Goal: Task Accomplishment & Management: Manage account settings

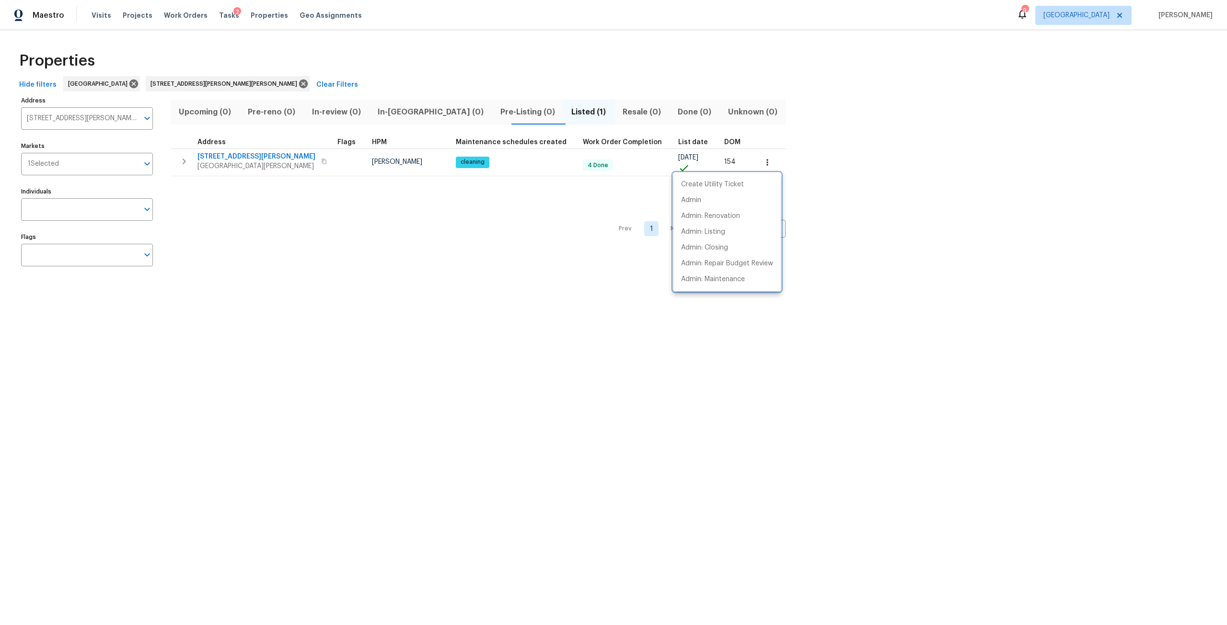
click at [103, 13] on div at bounding box center [613, 312] width 1227 height 625
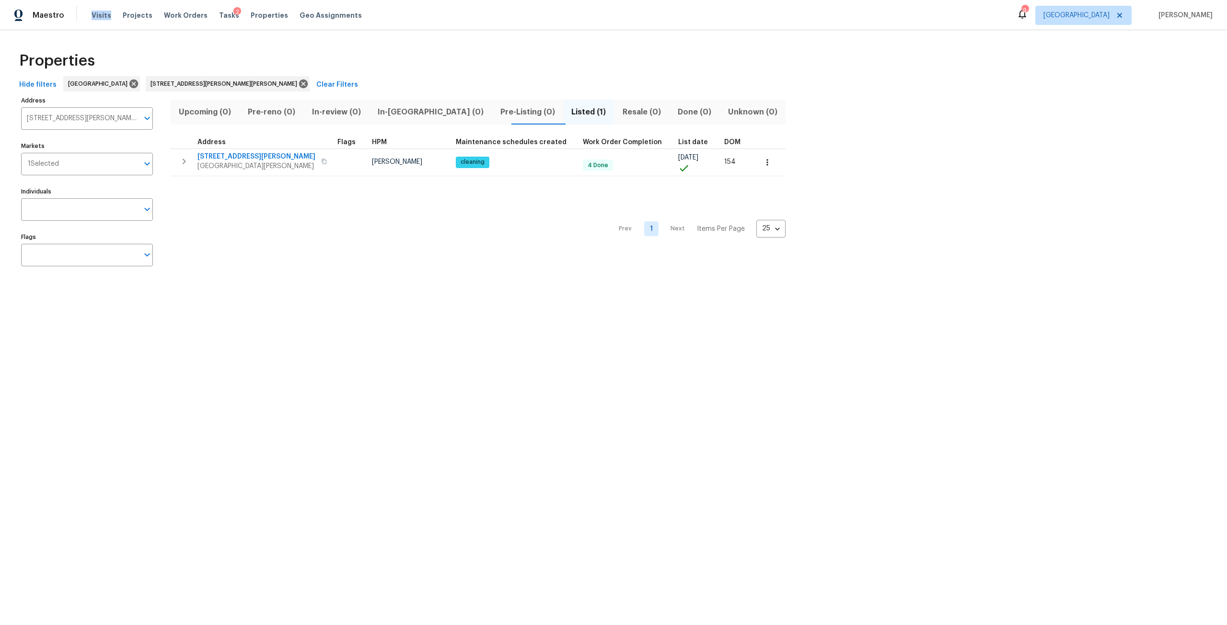
click at [103, 13] on span "Visits" at bounding box center [102, 16] width 20 height 10
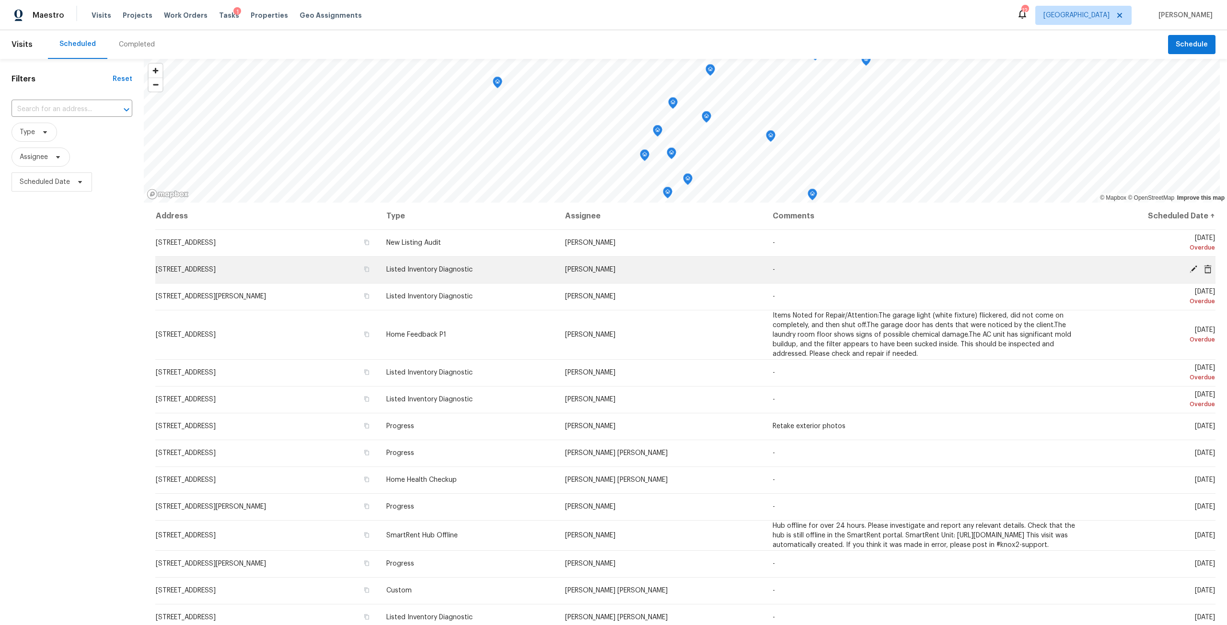
click at [1204, 270] on icon at bounding box center [1208, 269] width 8 height 9
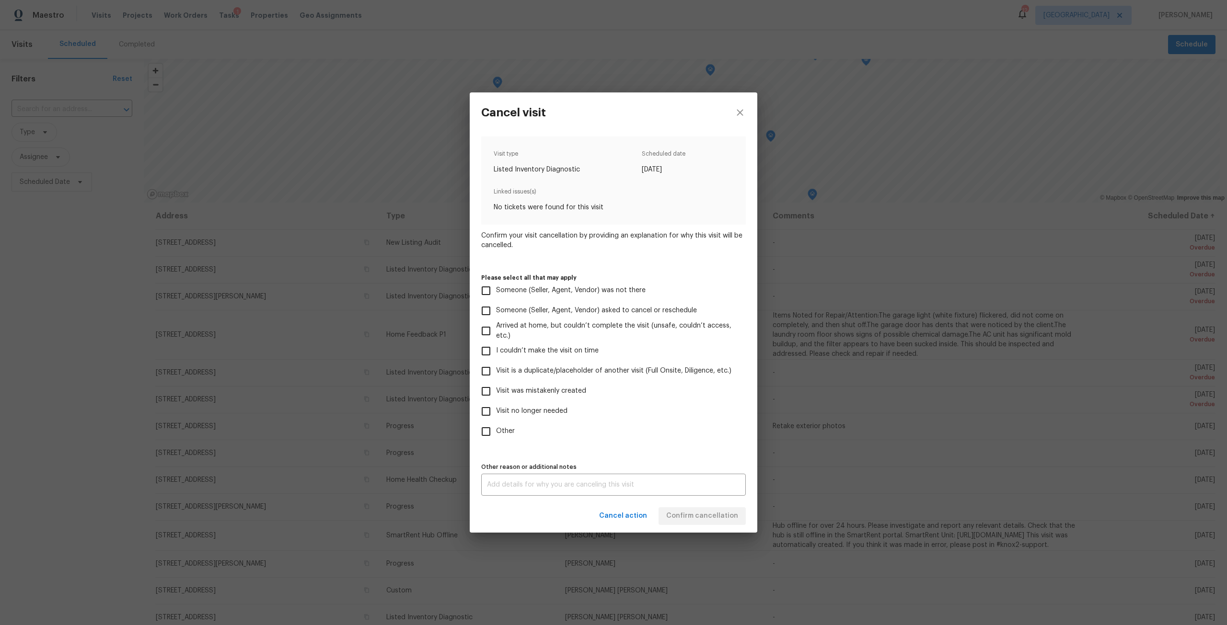
click at [529, 346] on span "I couldn’t make the visit on time" at bounding box center [547, 351] width 103 height 10
click at [496, 346] on input "I couldn’t make the visit on time" at bounding box center [486, 351] width 20 height 20
checkbox input "true"
click at [699, 517] on span "Confirm cancellation" at bounding box center [702, 516] width 72 height 12
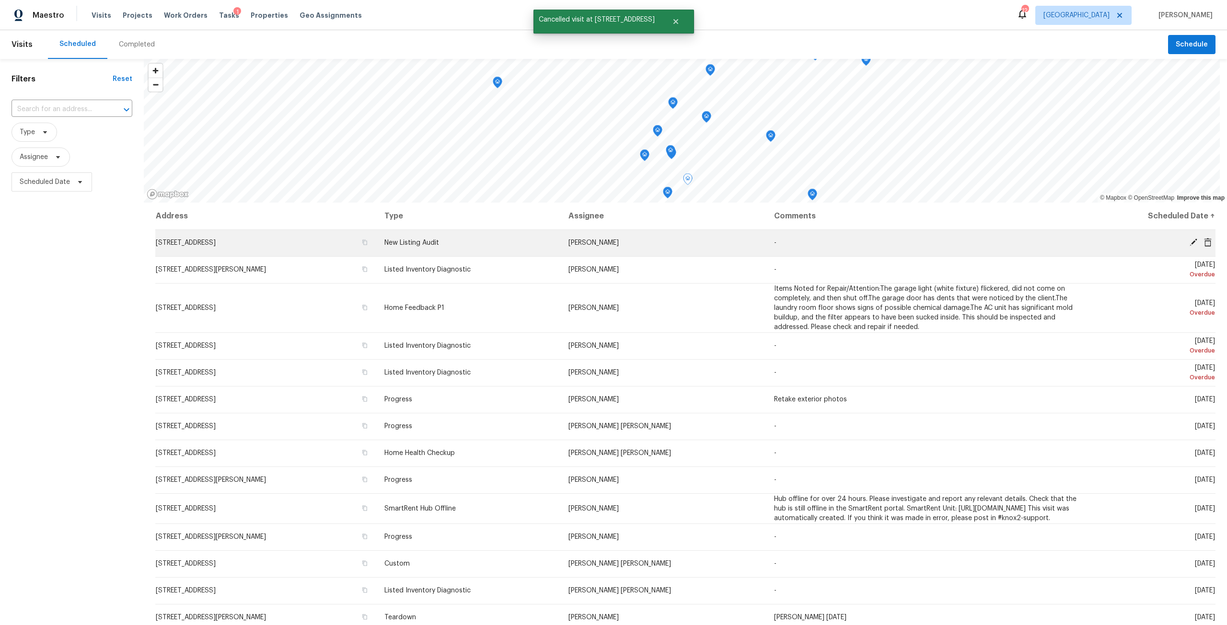
click at [1204, 239] on icon at bounding box center [1208, 242] width 8 height 9
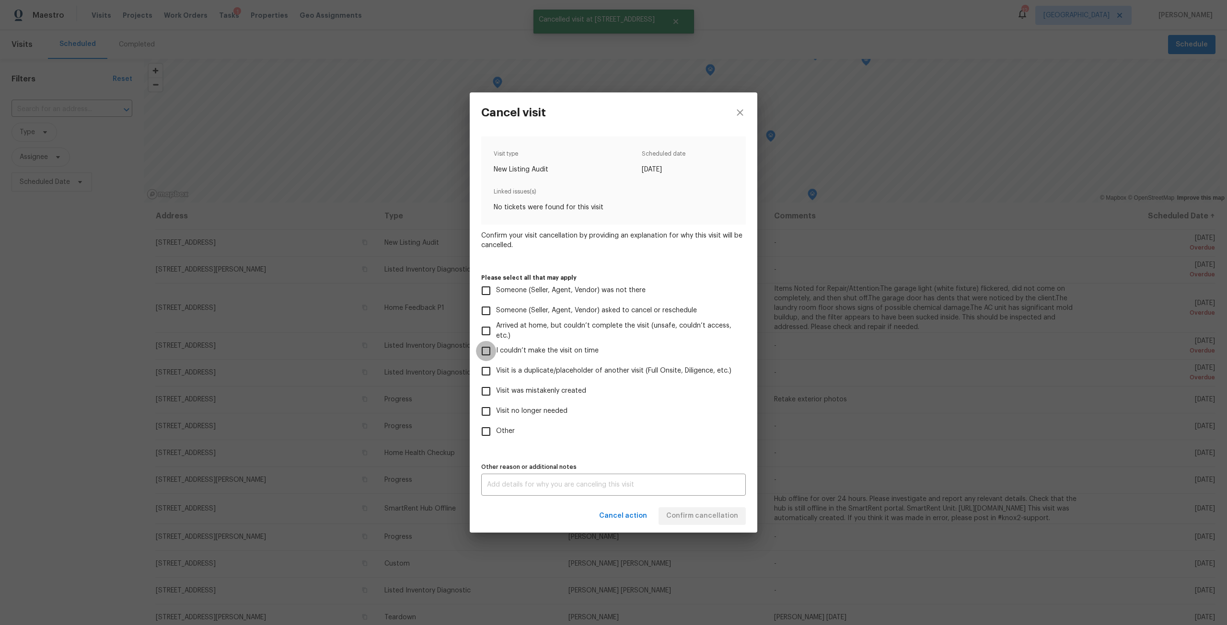
click at [491, 347] on input "I couldn’t make the visit on time" at bounding box center [486, 351] width 20 height 20
checkbox input "true"
drag, startPoint x: 705, startPoint y: 521, endPoint x: 731, endPoint y: 510, distance: 28.8
click at [706, 521] on span "Confirm cancellation" at bounding box center [702, 516] width 72 height 12
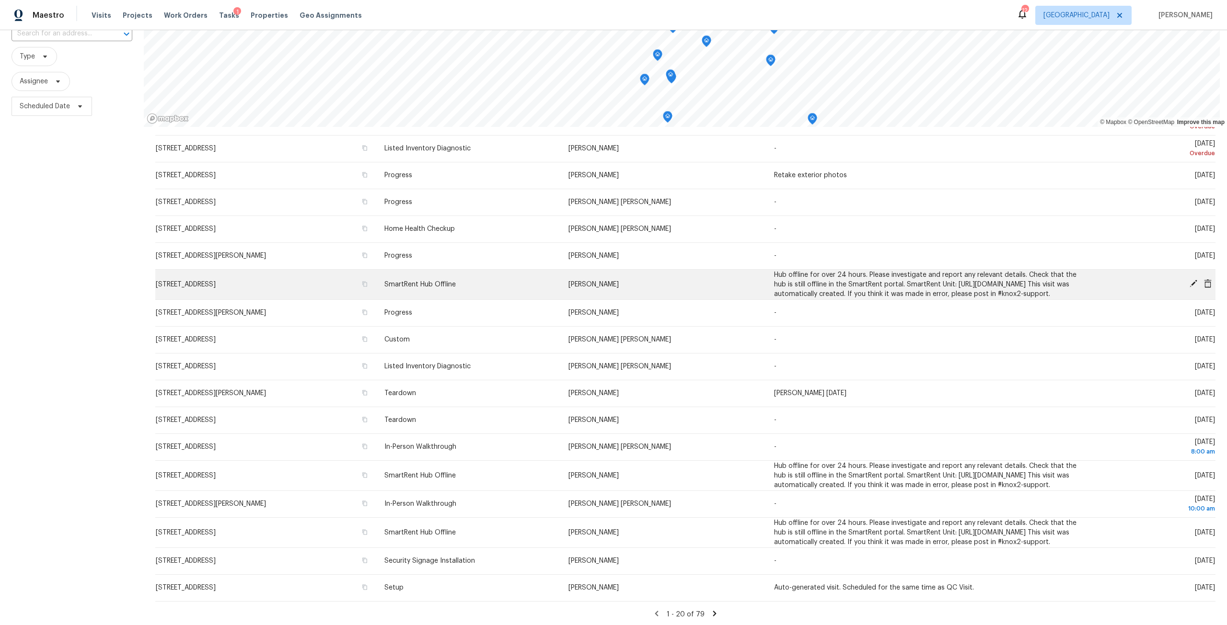
scroll to position [85, 0]
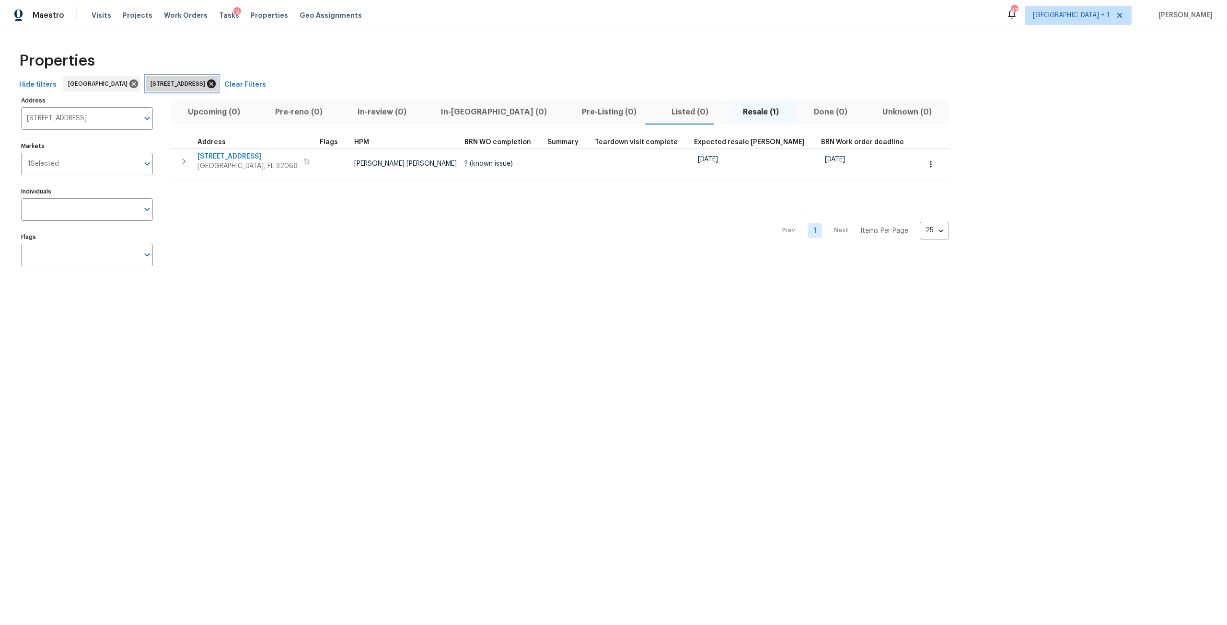
click at [216, 80] on icon at bounding box center [211, 84] width 9 height 9
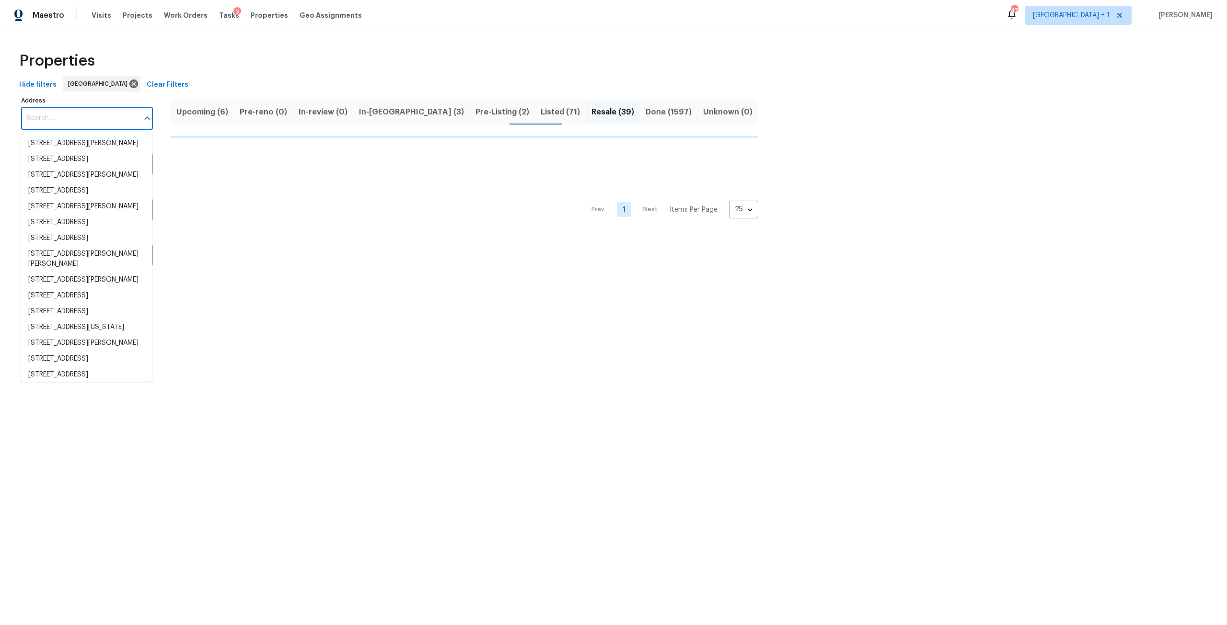
click at [96, 121] on input "Address" at bounding box center [79, 118] width 117 height 23
type input "1"
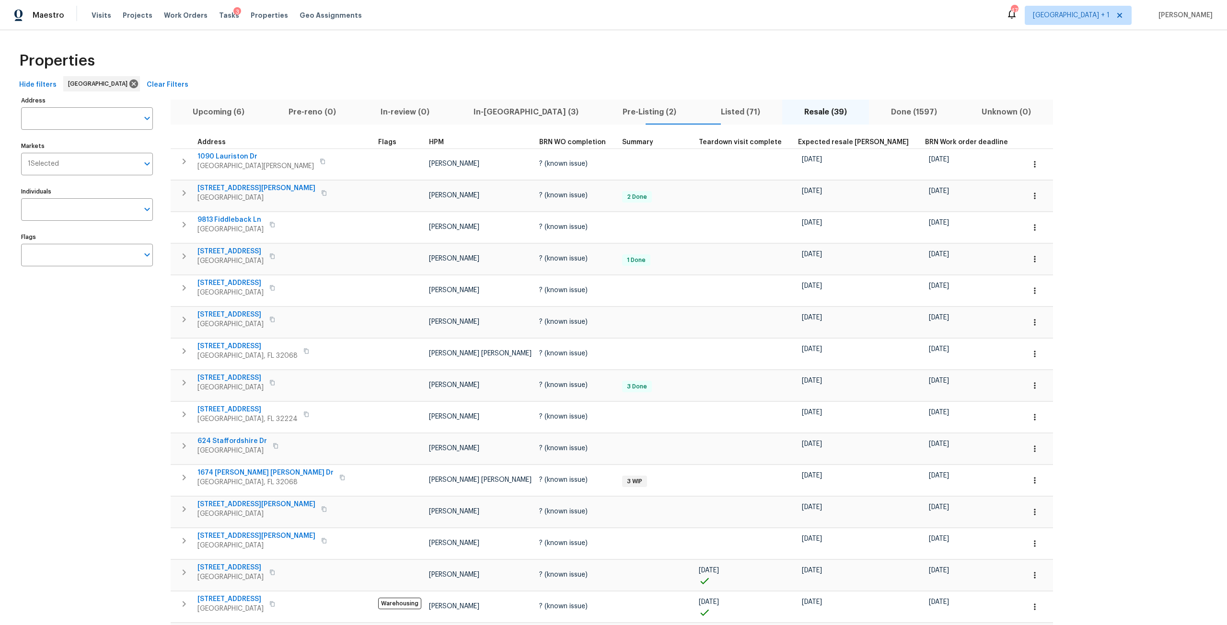
click at [96, 121] on input "Address" at bounding box center [79, 118] width 117 height 23
type input "12238"
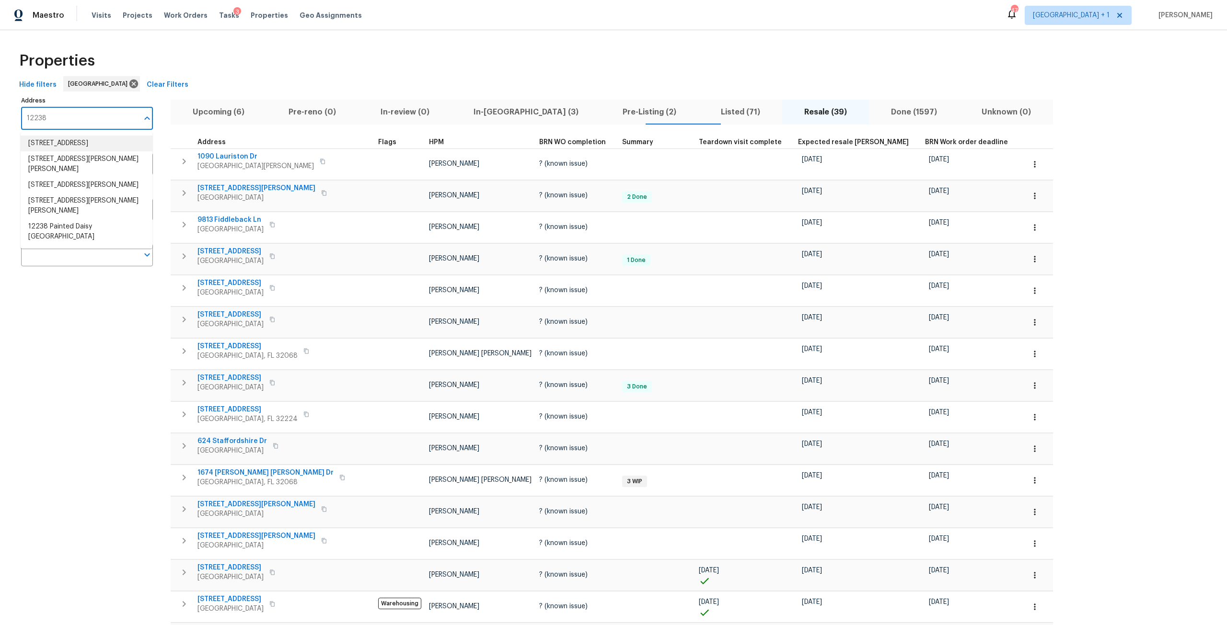
click at [103, 148] on li "12238 Bayonne St Jacksonville FL 32224" at bounding box center [87, 144] width 132 height 16
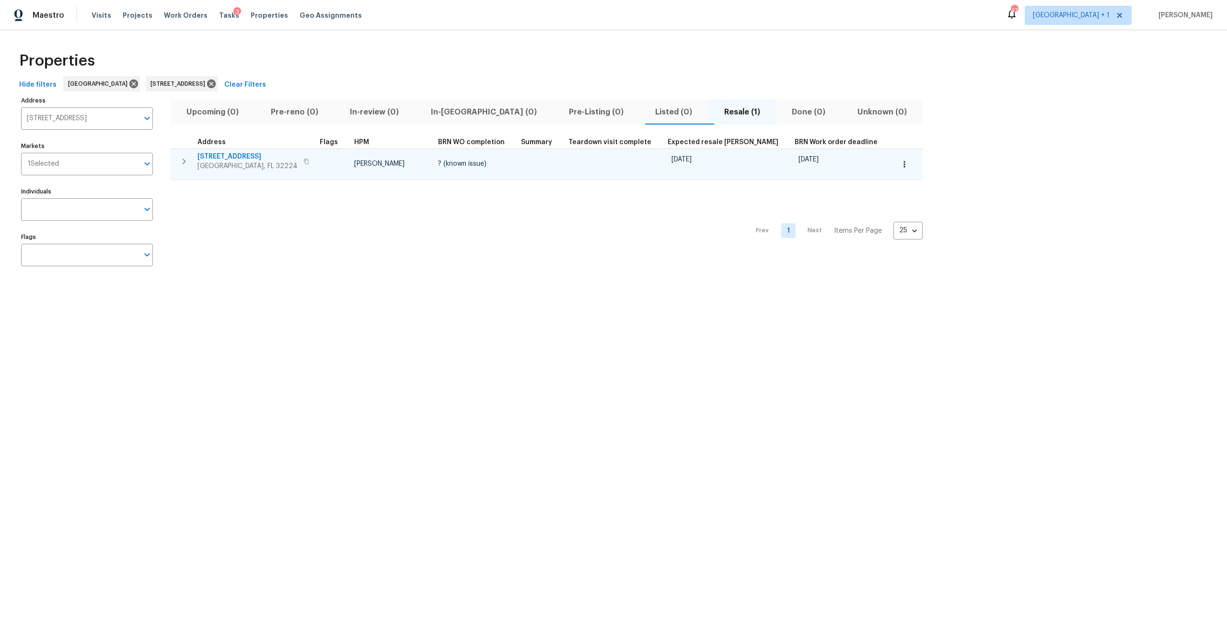
click at [177, 165] on button "button" at bounding box center [183, 161] width 19 height 19
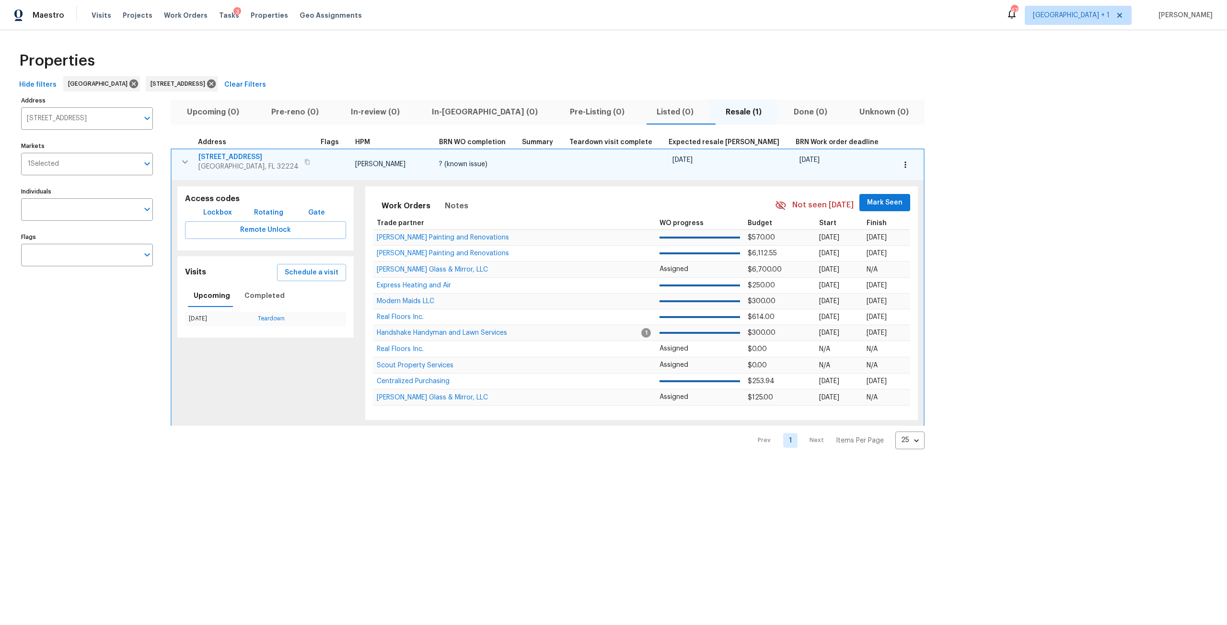
click at [233, 156] on span "[STREET_ADDRESS]" at bounding box center [248, 157] width 100 height 10
click at [230, 157] on span "[STREET_ADDRESS]" at bounding box center [248, 157] width 100 height 10
click at [498, 45] on div "Properties Hide filters Jacksonville 12238 Bayonne St Jacksonville FL 32224 Cle…" at bounding box center [613, 247] width 1227 height 435
click at [228, 155] on span "[STREET_ADDRESS]" at bounding box center [248, 157] width 100 height 10
click at [245, 154] on span "[STREET_ADDRESS]" at bounding box center [248, 157] width 100 height 10
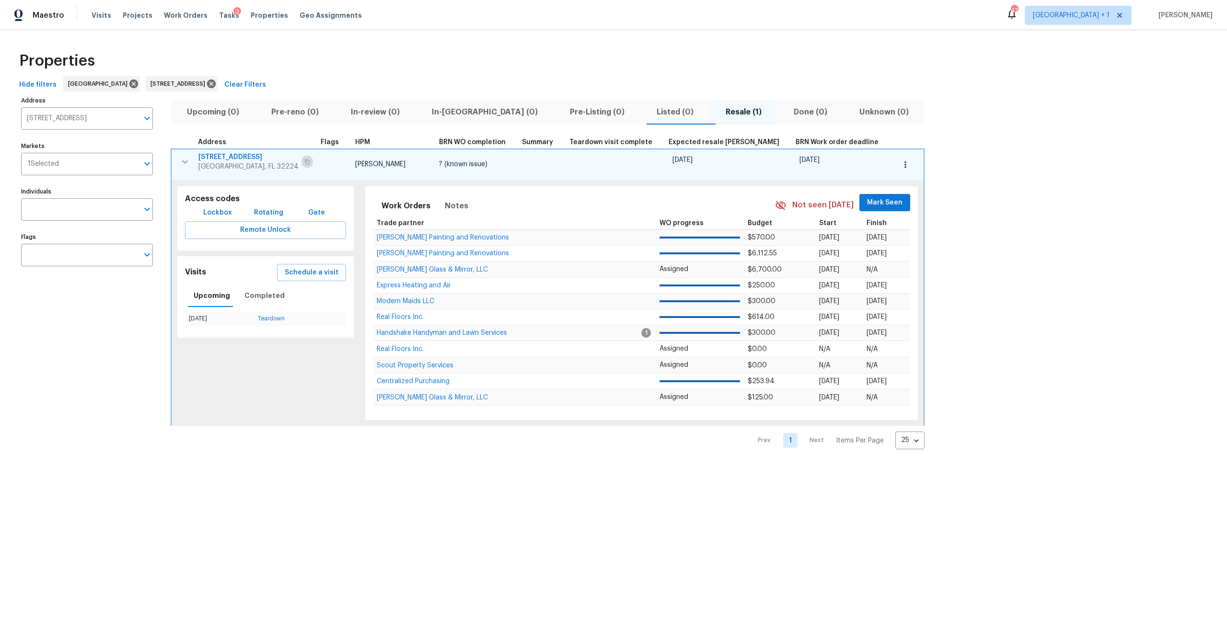
click at [304, 163] on icon "button" at bounding box center [307, 162] width 6 height 6
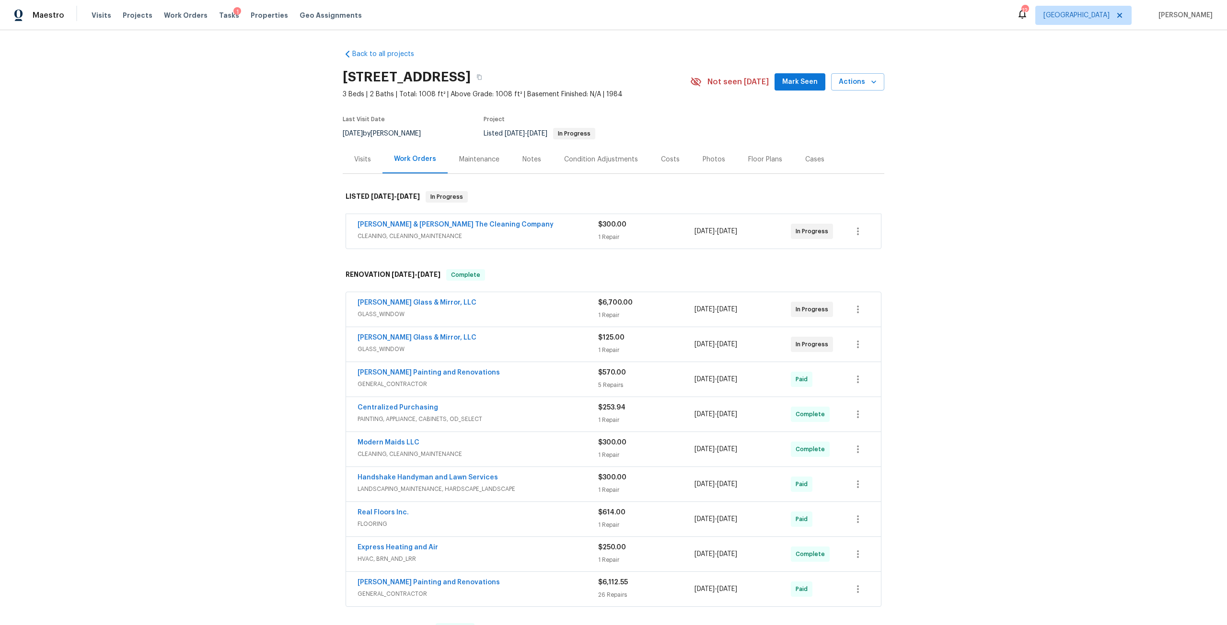
click at [711, 160] on div "Photos" at bounding box center [714, 160] width 23 height 10
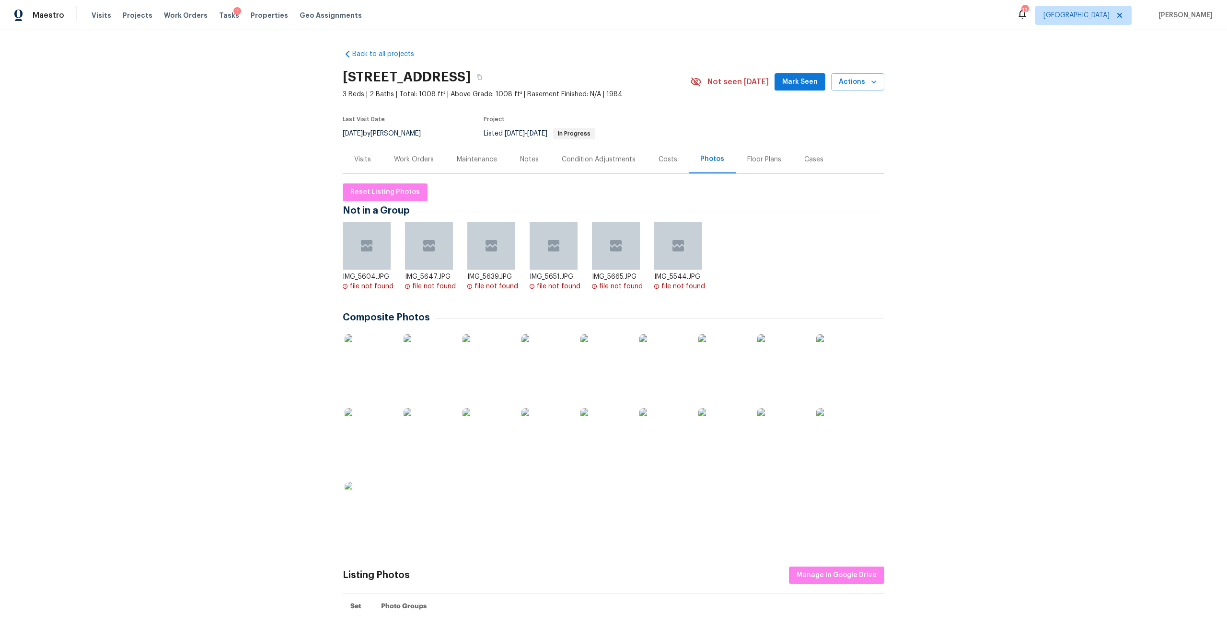
click at [365, 361] on img at bounding box center [369, 359] width 48 height 48
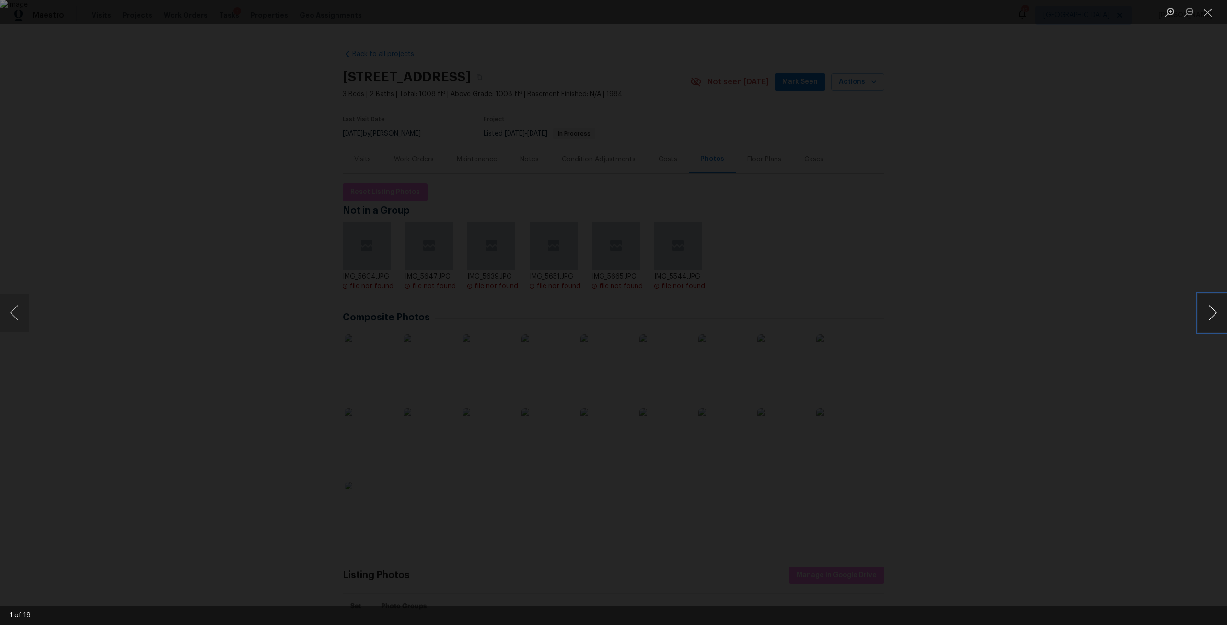
click at [1214, 315] on button "Next image" at bounding box center [1212, 313] width 29 height 38
click at [1214, 316] on button "Next image" at bounding box center [1212, 313] width 29 height 38
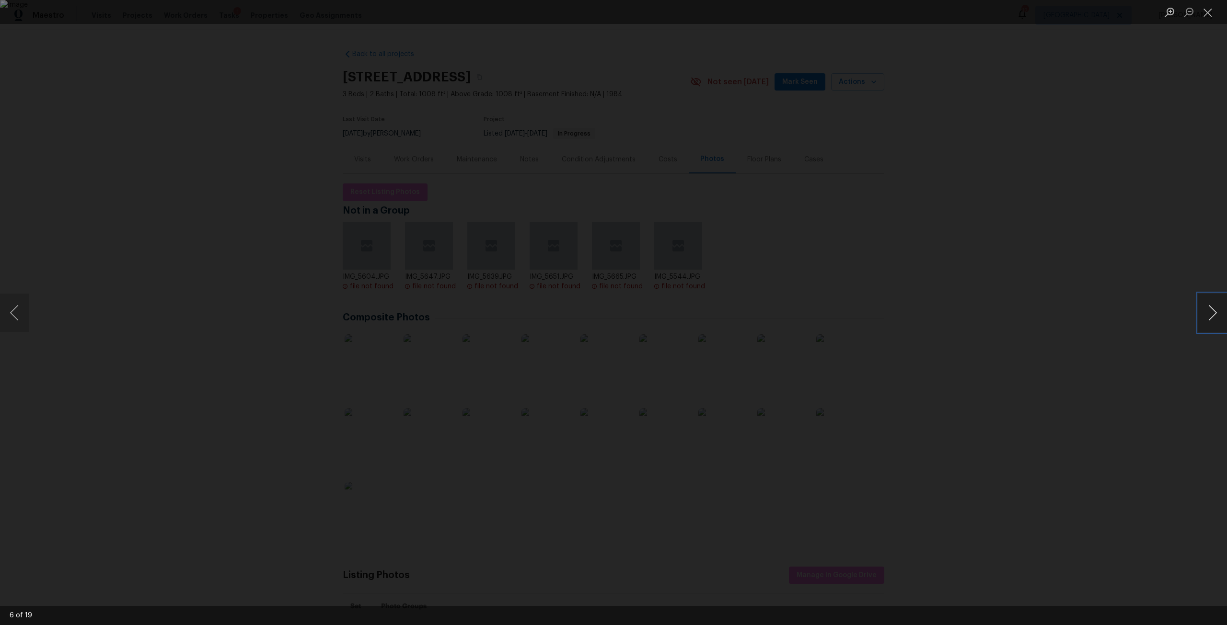
click at [1214, 316] on button "Next image" at bounding box center [1212, 313] width 29 height 38
click at [1215, 316] on button "Next image" at bounding box center [1212, 313] width 29 height 38
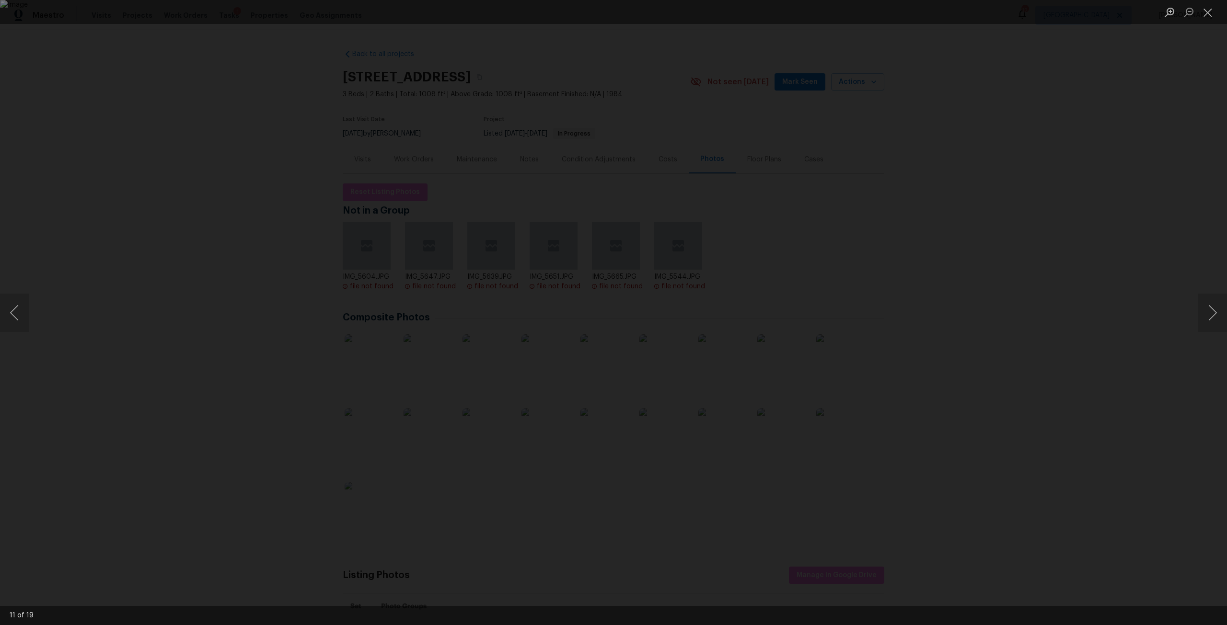
click at [565, 23] on div "Lightbox" at bounding box center [613, 12] width 1227 height 24
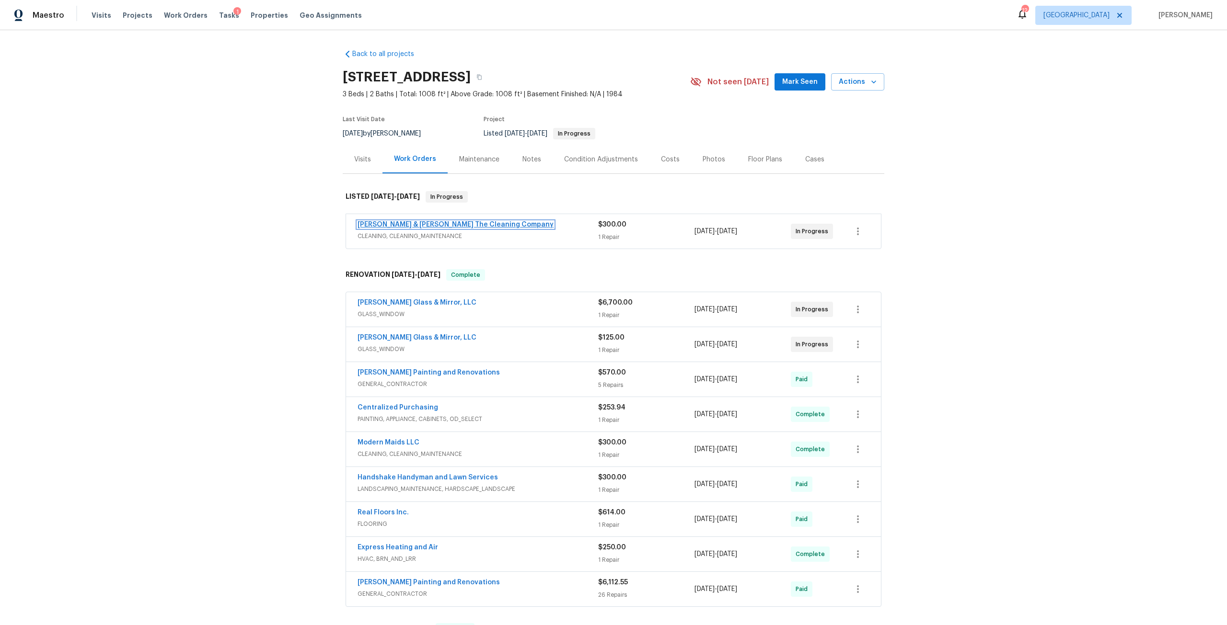
click at [488, 224] on link "[PERSON_NAME] & [PERSON_NAME] The Cleaning Company" at bounding box center [456, 224] width 196 height 7
click at [473, 226] on link "[PERSON_NAME] & [PERSON_NAME] The Cleaning Company" at bounding box center [456, 224] width 196 height 7
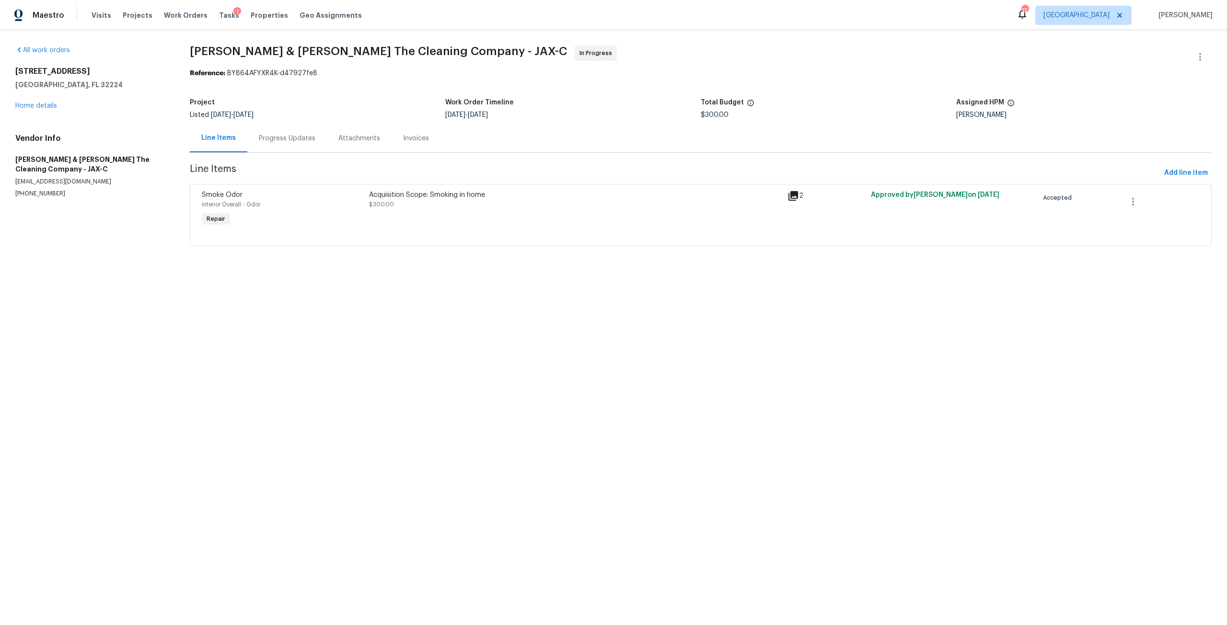
click at [776, 199] on div "Acquisition Scope: Smoking in home $300.00" at bounding box center [575, 199] width 413 height 19
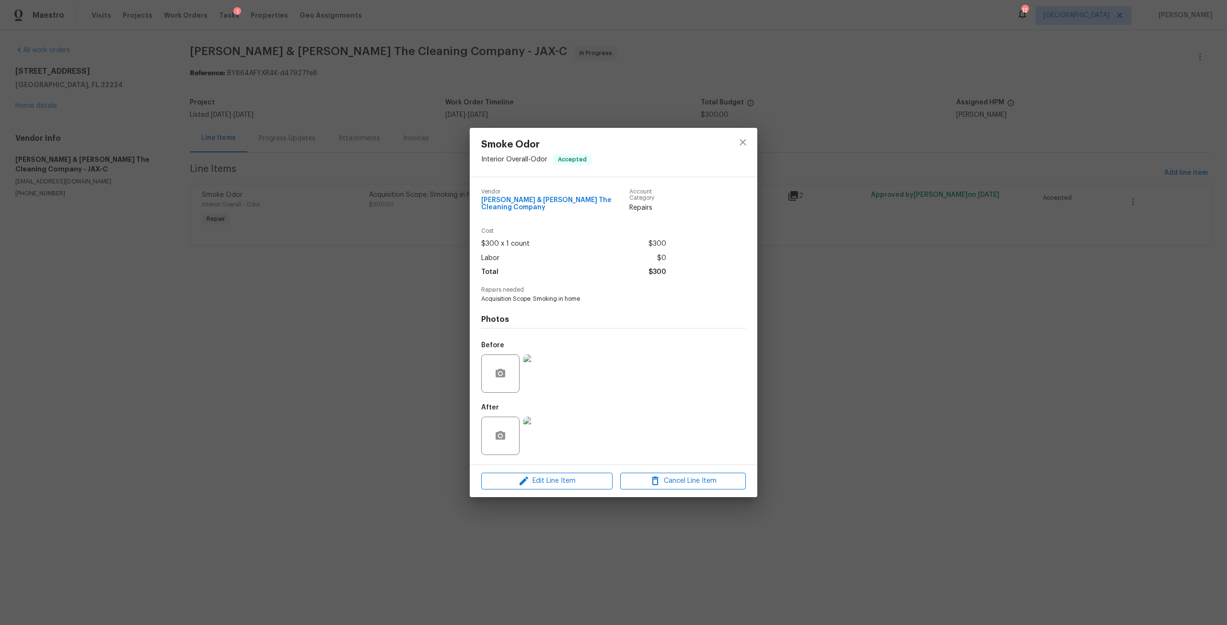
click at [542, 436] on img at bounding box center [542, 436] width 38 height 38
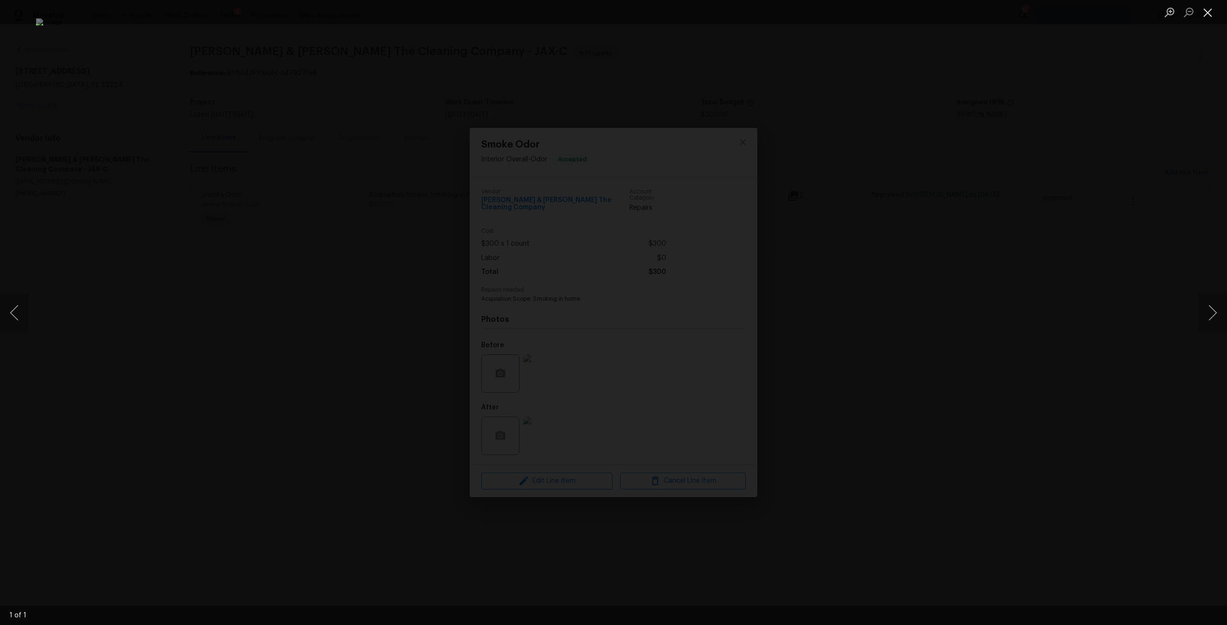
click at [1208, 16] on button "Close lightbox" at bounding box center [1207, 12] width 19 height 17
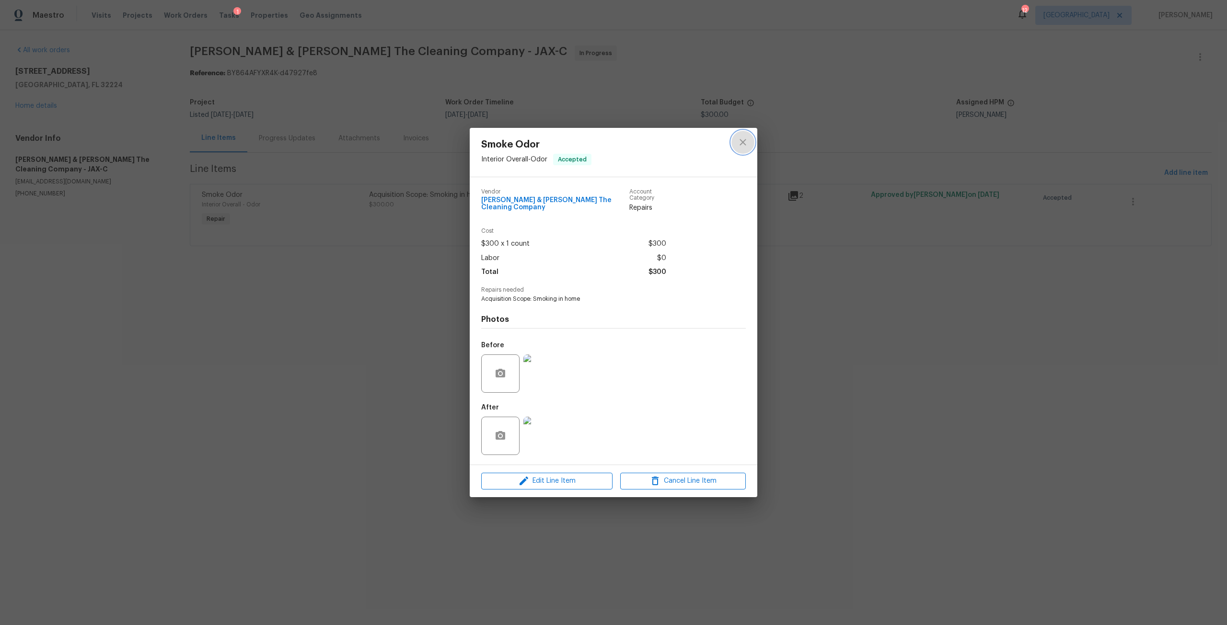
click at [739, 150] on button "close" at bounding box center [742, 142] width 23 height 23
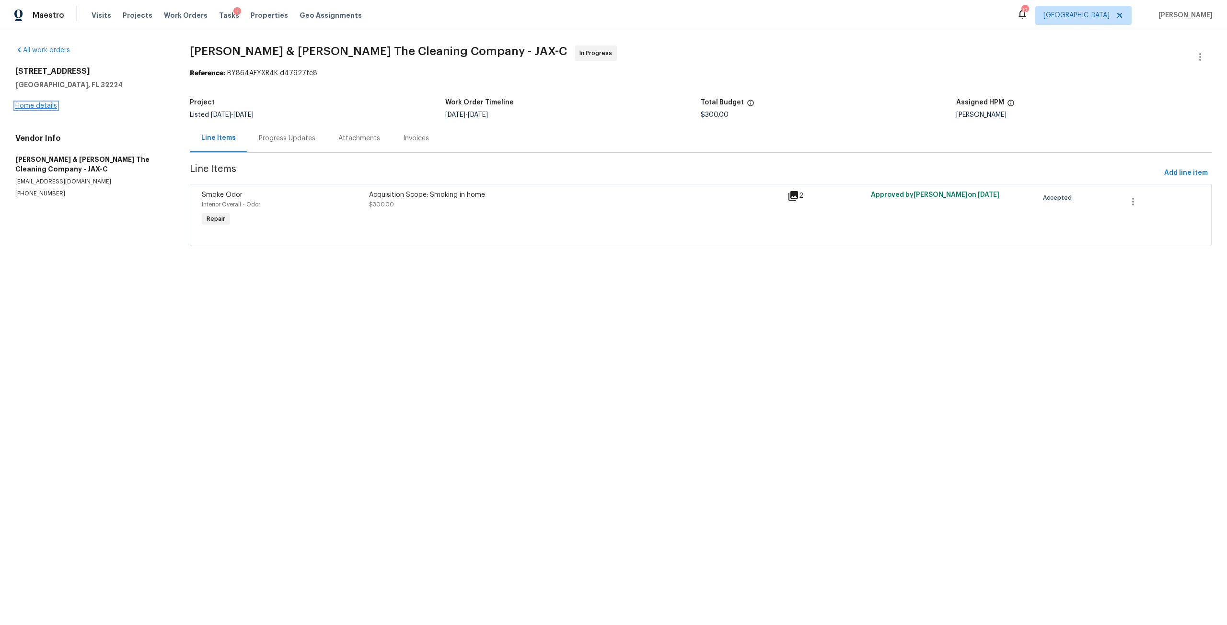
click at [46, 106] on link "Home details" at bounding box center [36, 106] width 42 height 7
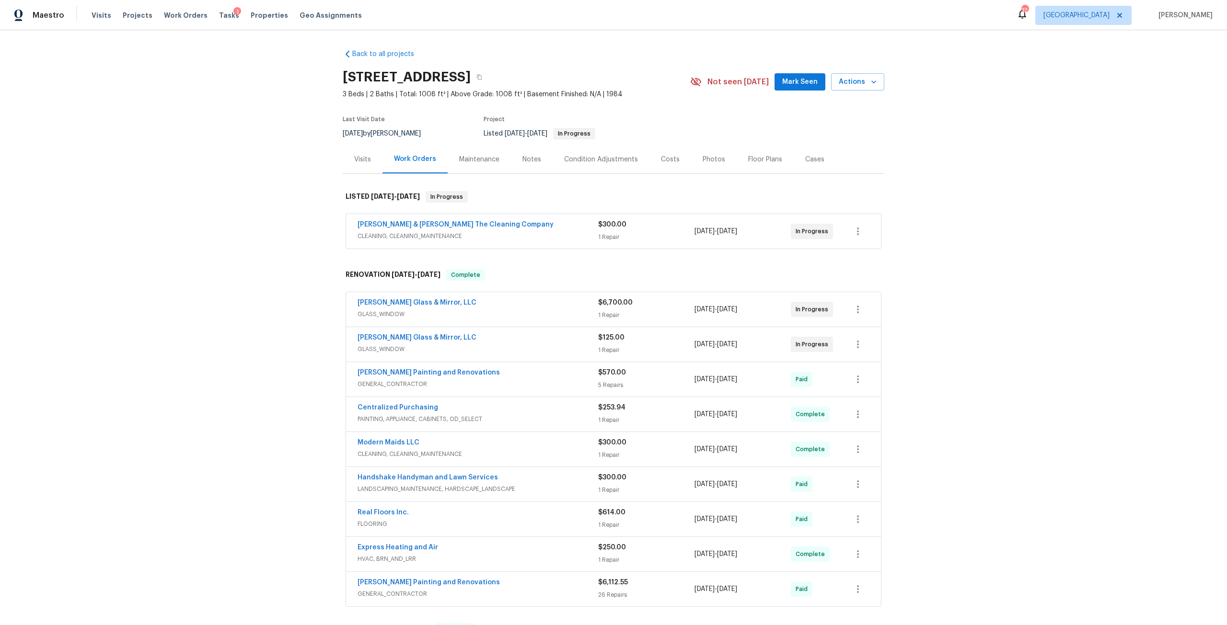
click at [489, 229] on span "[PERSON_NAME] & [PERSON_NAME] The Cleaning Company" at bounding box center [456, 225] width 196 height 10
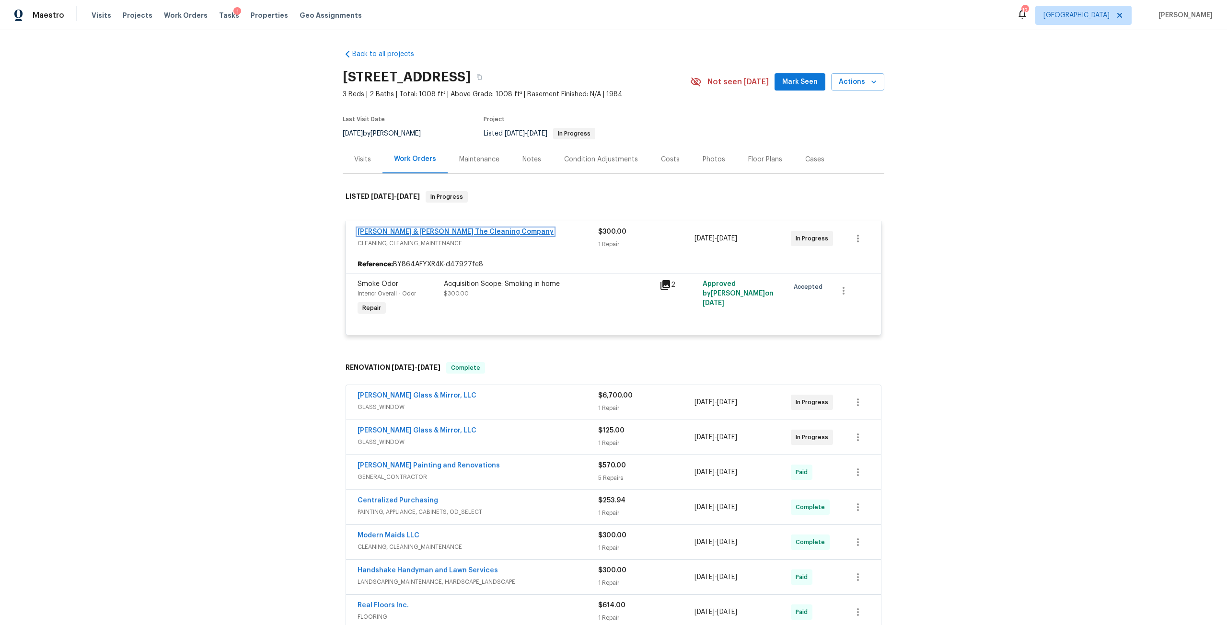
click at [493, 231] on link "[PERSON_NAME] & [PERSON_NAME] The Cleaning Company" at bounding box center [456, 232] width 196 height 7
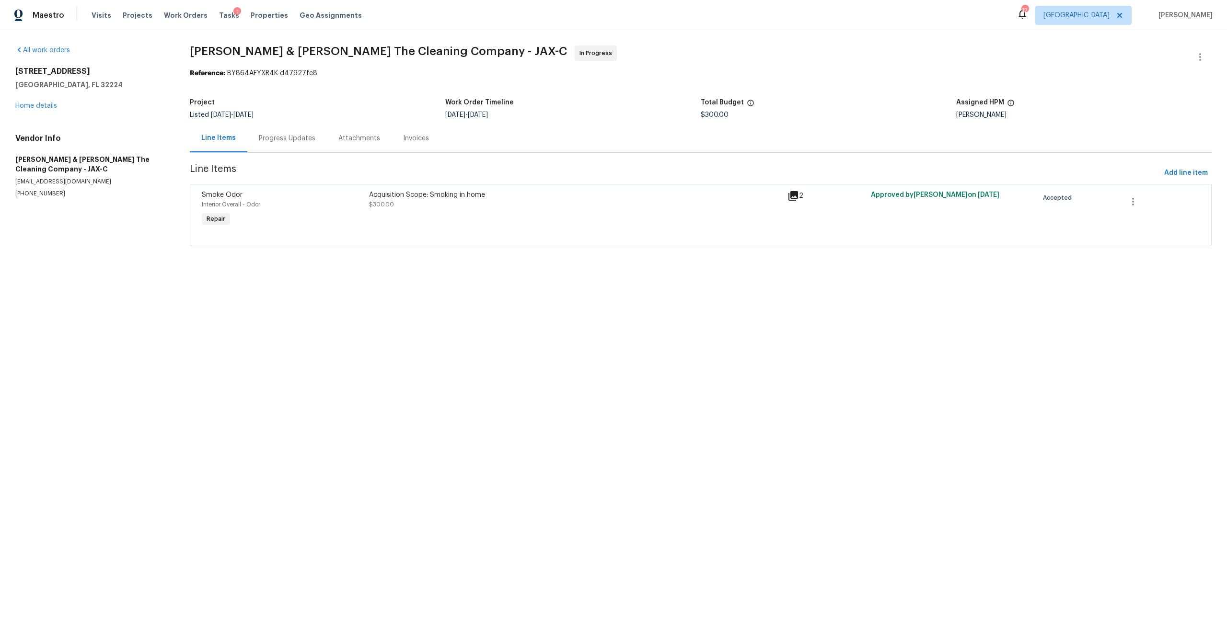
click at [467, 196] on div "Acquisition Scope: Smoking in home" at bounding box center [575, 195] width 413 height 10
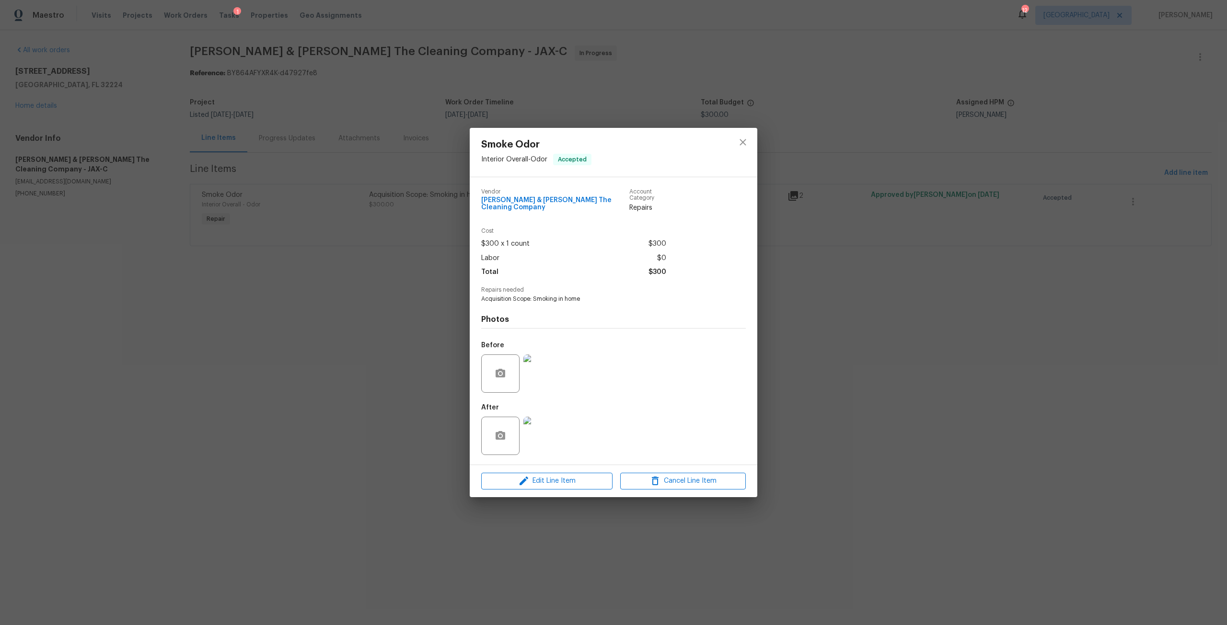
click at [552, 431] on img at bounding box center [542, 436] width 38 height 38
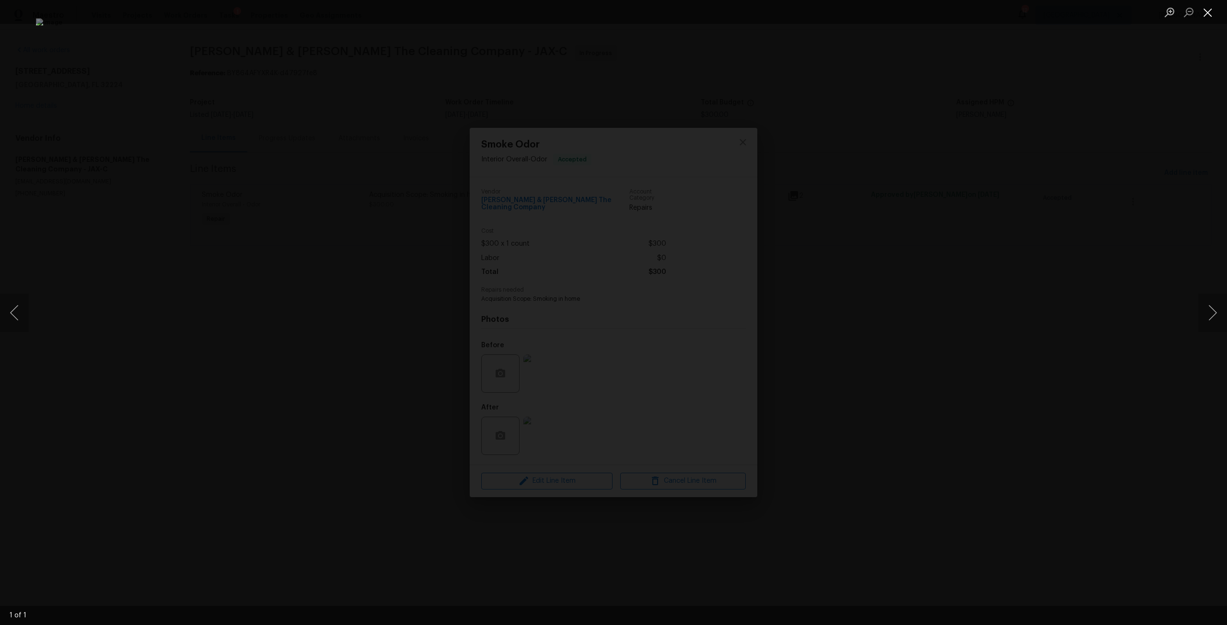
click at [1206, 15] on button "Close lightbox" at bounding box center [1207, 12] width 19 height 17
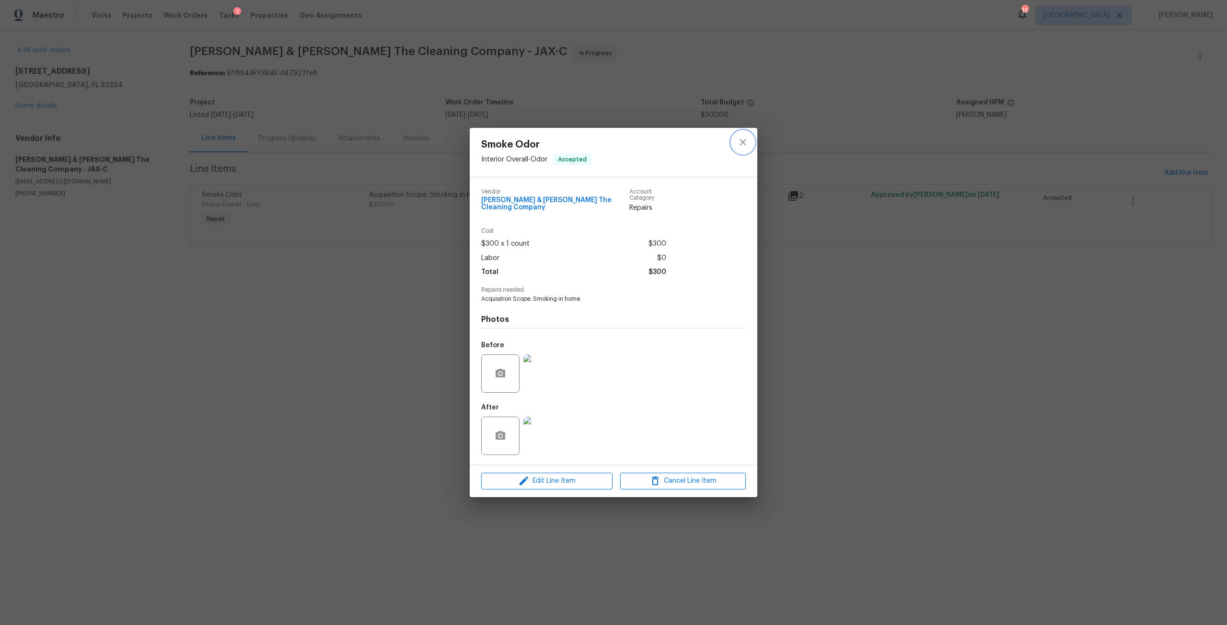
click at [735, 142] on button "close" at bounding box center [742, 142] width 23 height 23
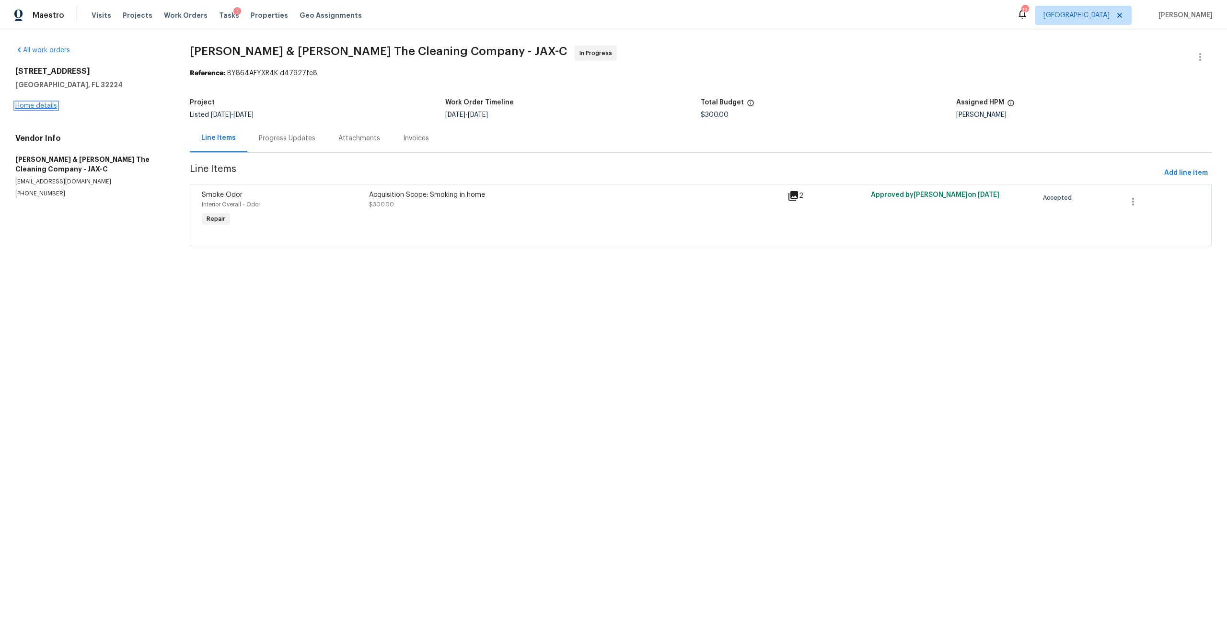
click at [53, 105] on link "Home details" at bounding box center [36, 106] width 42 height 7
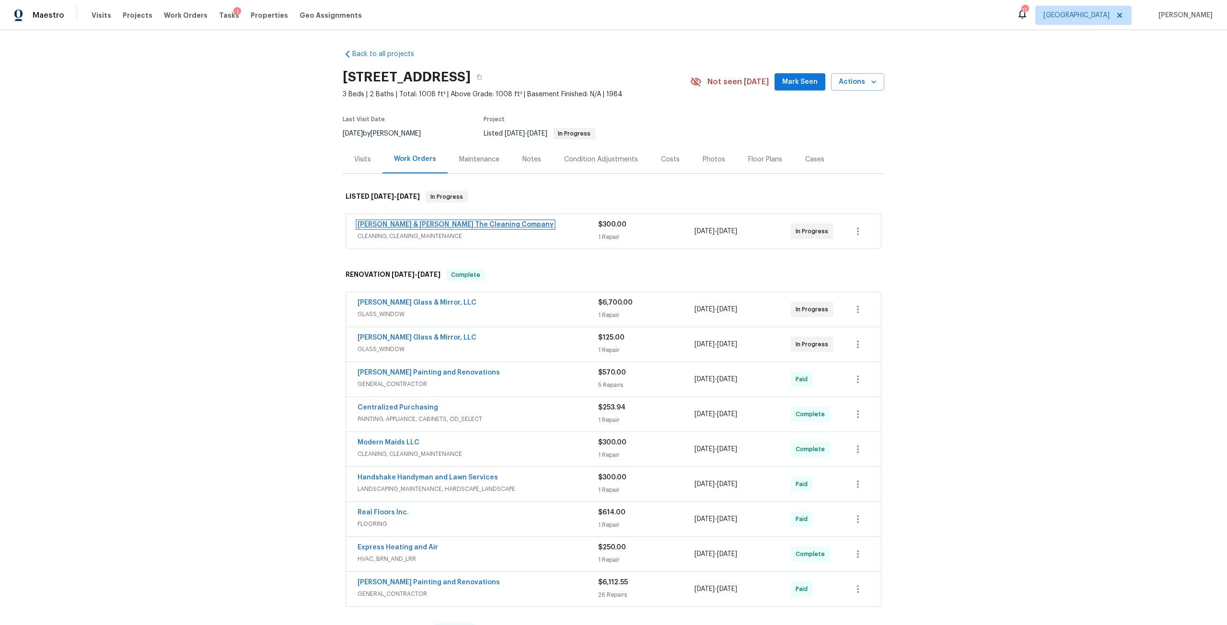
click at [474, 226] on link "[PERSON_NAME] & [PERSON_NAME] The Cleaning Company" at bounding box center [456, 224] width 196 height 7
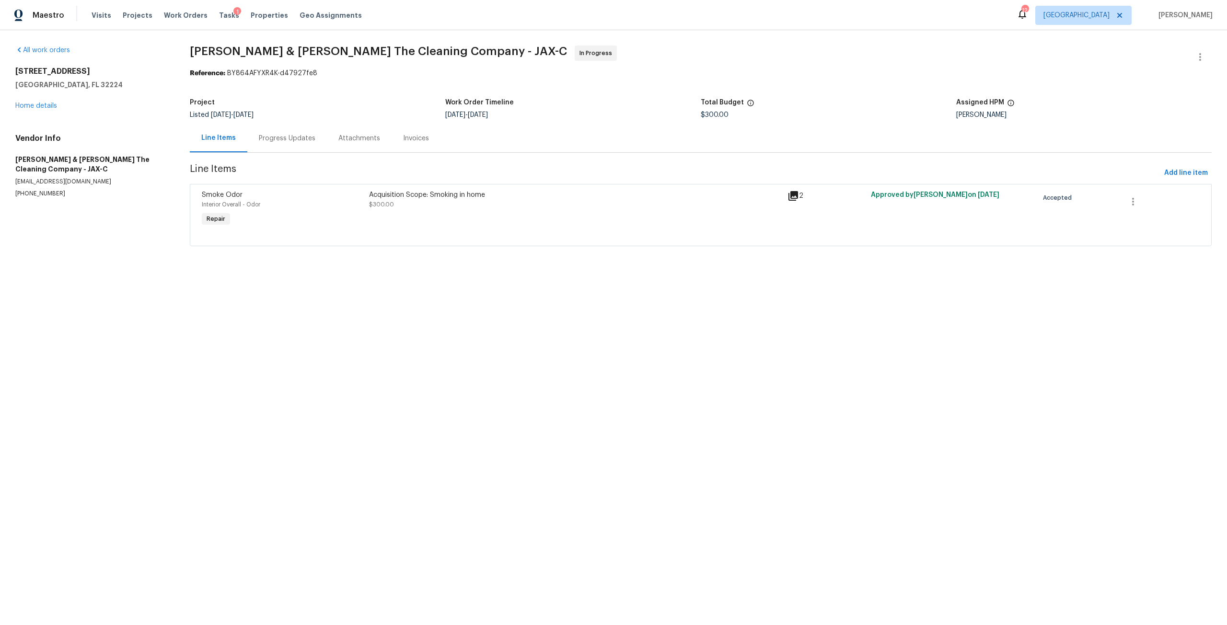
click at [542, 210] on div "Acquisition Scope: Smoking in home $300.00" at bounding box center [575, 209] width 418 height 44
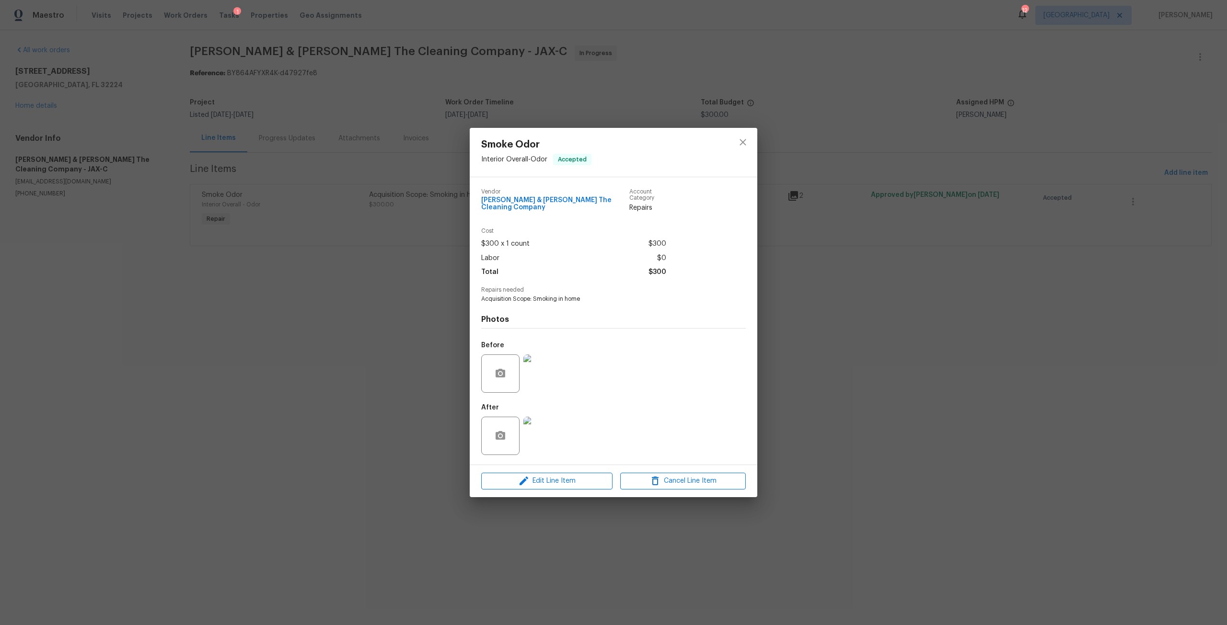
click at [559, 452] on img at bounding box center [542, 436] width 38 height 38
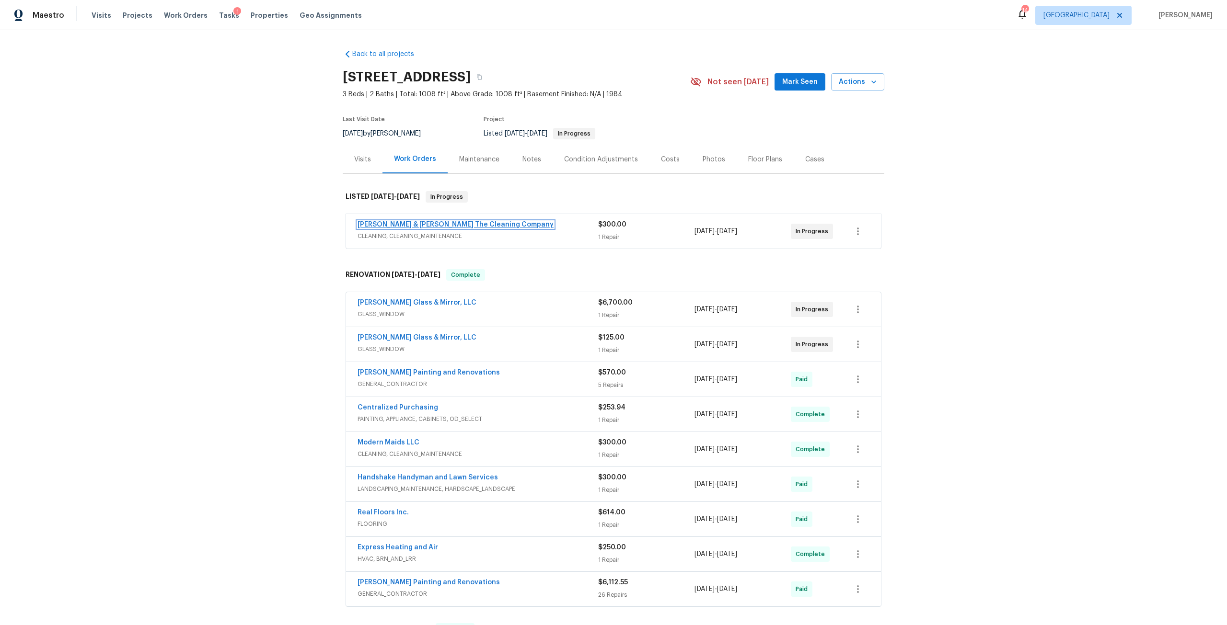
click at [449, 223] on link "[PERSON_NAME] & [PERSON_NAME] The Cleaning Company" at bounding box center [456, 224] width 196 height 7
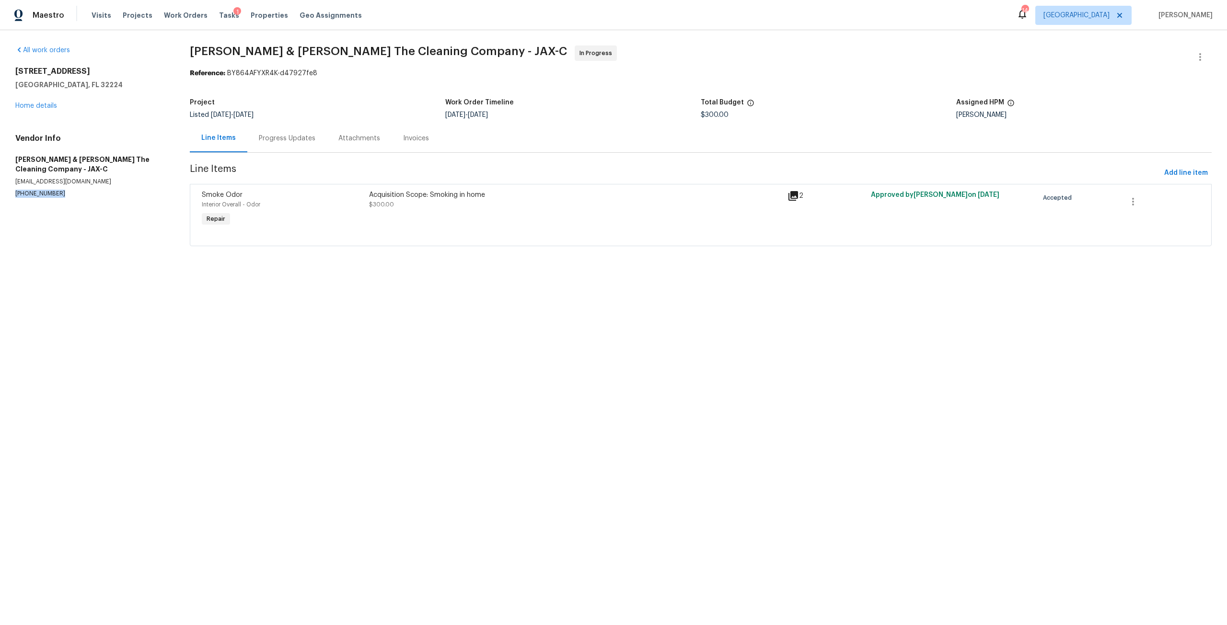
drag, startPoint x: 60, startPoint y: 194, endPoint x: 12, endPoint y: 198, distance: 48.6
click at [12, 198] on div "All work orders [STREET_ADDRESS] Home details Vendor Info [PERSON_NAME] & [PERS…" at bounding box center [613, 151] width 1227 height 243
click at [77, 204] on section "All work orders [STREET_ADDRESS] Home details Vendor Info [PERSON_NAME] & [PERS…" at bounding box center [90, 152] width 151 height 212
drag, startPoint x: 63, startPoint y: 196, endPoint x: 5, endPoint y: 197, distance: 58.0
click at [5, 197] on div "All work orders [STREET_ADDRESS] Home details Vendor Info [PERSON_NAME] & [PERS…" at bounding box center [613, 151] width 1227 height 243
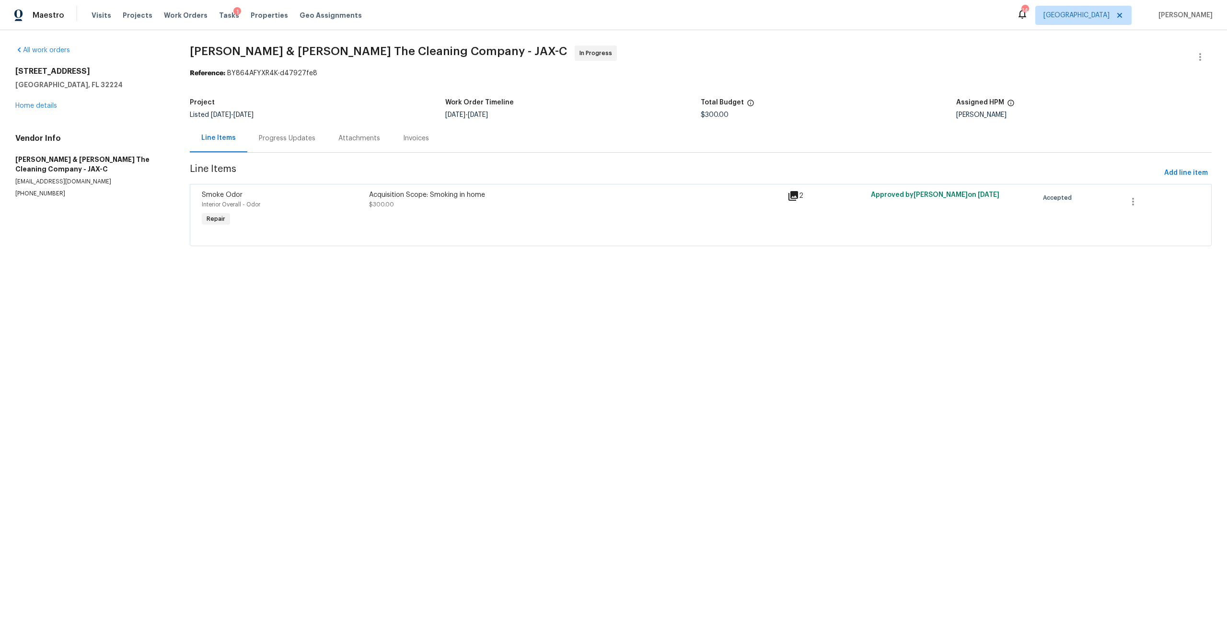
click at [406, 202] on div "Acquisition Scope: Smoking in home $300.00" at bounding box center [575, 199] width 413 height 19
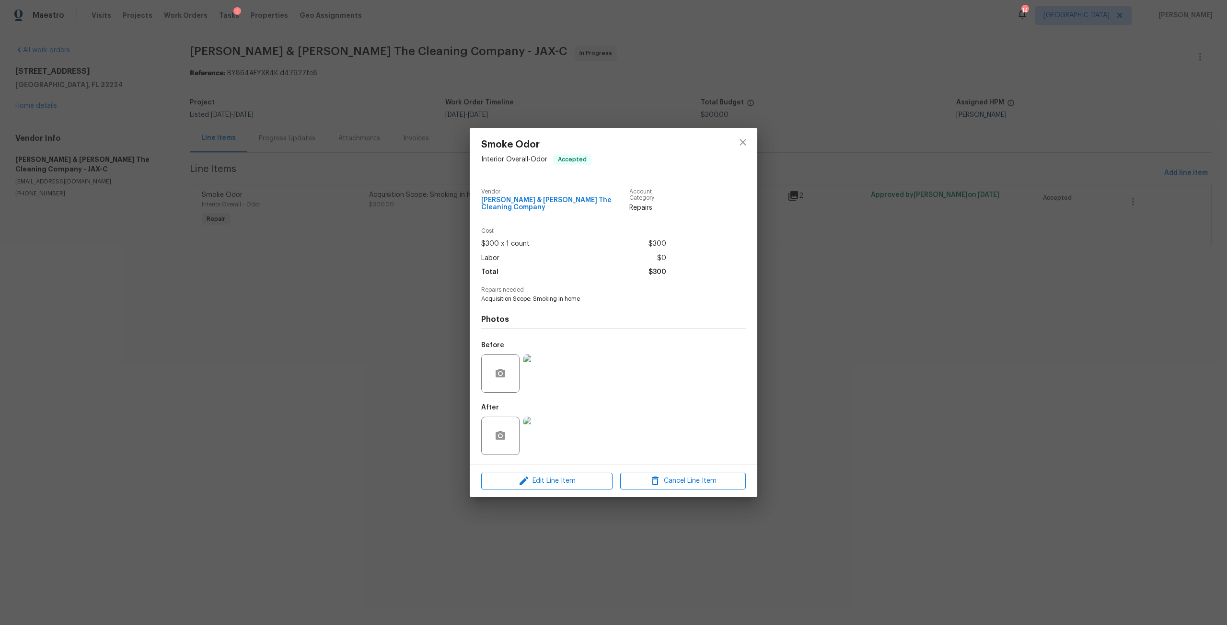
click at [531, 423] on img at bounding box center [542, 436] width 38 height 38
